Goal: Task Accomplishment & Management: Use online tool/utility

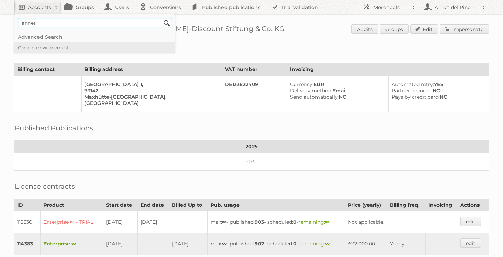
type input"] "[EMAIL_ADDRESS][DOMAIN_NAME]"
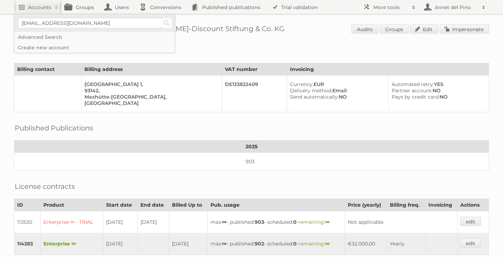
click at [166, 22] on input "Search" at bounding box center [166, 23] width 11 height 11
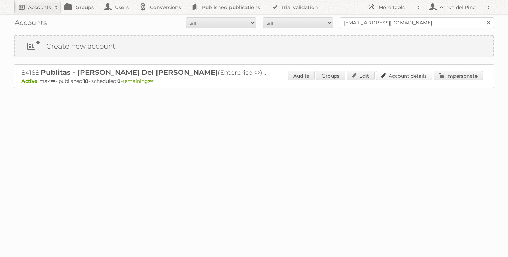
click at [404, 79] on link "Account details" at bounding box center [404, 75] width 56 height 9
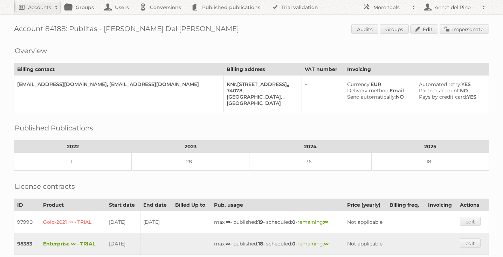
click at [450, 35] on div "Account 84188: Publitas - [PERSON_NAME] Del [PERSON_NAME] Audits Groups Edit Im…" at bounding box center [251, 199] width 503 height 398
click at [450, 34] on span "Audits Groups Edit Impersonate" at bounding box center [420, 30] width 138 height 11
click at [450, 32] on link "Impersonate" at bounding box center [463, 29] width 49 height 9
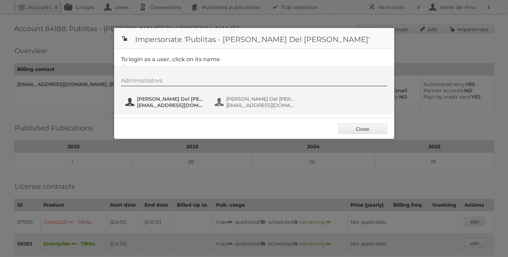
click at [140, 104] on span "[EMAIL_ADDRESS][DOMAIN_NAME]" at bounding box center [171, 105] width 68 height 6
